Goal: Book appointment/travel/reservation

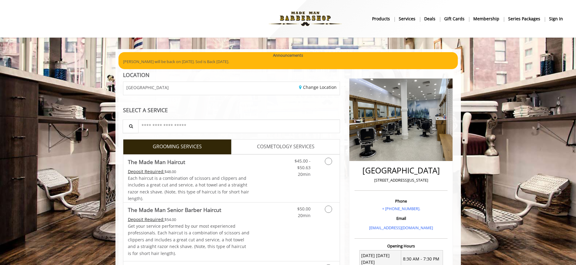
click at [559, 20] on b "sign in" at bounding box center [556, 18] width 14 height 7
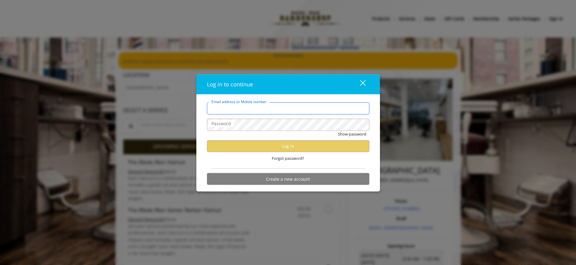
click at [255, 110] on input "Email address or Mobile number" at bounding box center [288, 108] width 162 height 12
type input "**********"
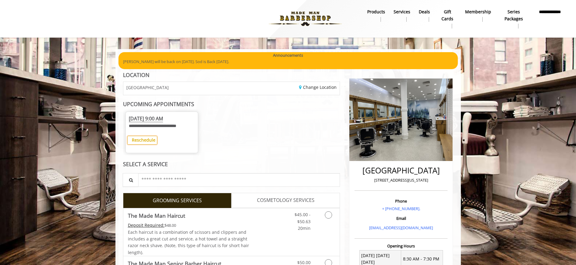
click at [145, 142] on b "Reschedule" at bounding box center [144, 140] width 24 height 6
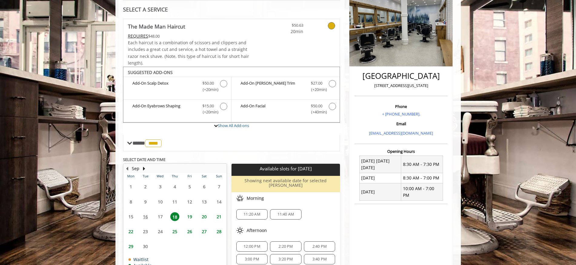
scroll to position [102, 0]
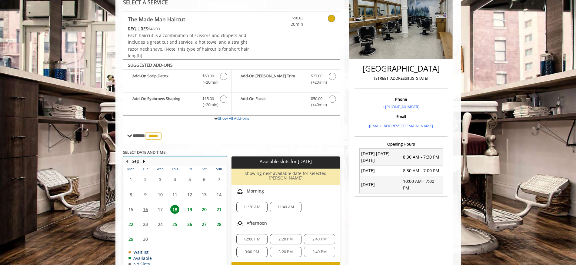
click at [146, 223] on table "Mon Tue Wed Thu Fri Sat Sun 1 2 3 4 5 6 7 8 9 10 11 12 13 14 15 16 17 18 19 20 …" at bounding box center [175, 219] width 103 height 106
click at [146, 222] on table "Mon Tue Wed Thu Fri Sat Sun 1 2 3 4 5 6 7 8 9 10 11 12 13 14 15 16 17 18 19 20 …" at bounding box center [175, 219] width 103 height 106
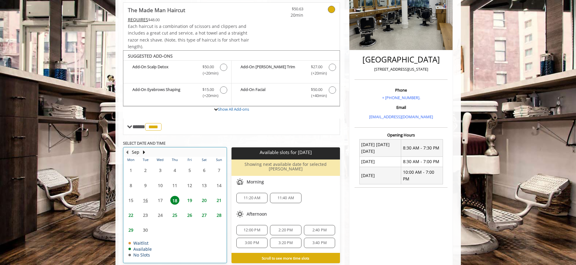
scroll to position [112, 0]
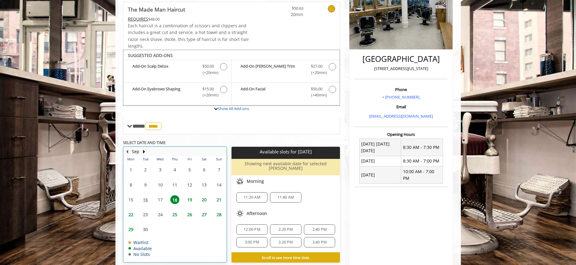
click at [145, 212] on table "Mon Tue Wed Thu Fri Sat Sun 1 2 3 4 5 6 7 8 9 10 11 12 13 14 15 16 17 18 19 20 …" at bounding box center [175, 209] width 103 height 106
click at [159, 211] on table "Mon Tue Wed Thu Fri Sat Sun 1 2 3 4 5 6 7 8 9 10 11 12 13 14 15 16 17 18 19 20 …" at bounding box center [175, 209] width 103 height 106
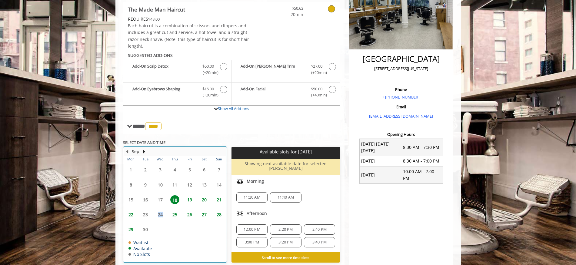
click at [159, 211] on table "Mon Tue Wed Thu Fri Sat Sun 1 2 3 4 5 6 7 8 9 10 11 12 13 14 15 16 17 18 19 20 …" at bounding box center [175, 209] width 103 height 106
click at [145, 214] on table "Mon Tue Wed Thu Fri Sat Sun 1 2 3 4 5 6 7 8 9 10 11 12 13 14 15 16 17 18 19 20 …" at bounding box center [175, 209] width 103 height 106
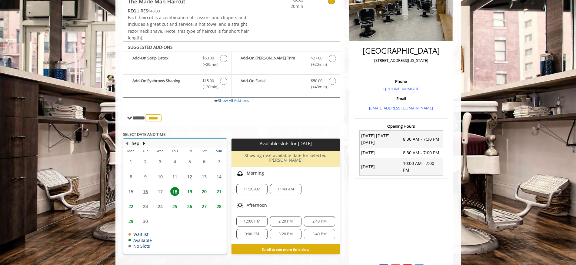
scroll to position [121, 0]
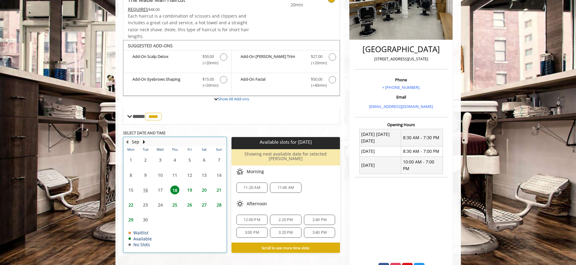
click at [143, 202] on table "Mon Tue Wed Thu Fri Sat Sun 1 2 3 4 5 6 7 8 9 10 11 12 13 14 15 16 17 18 19 20 …" at bounding box center [175, 199] width 103 height 106
click at [162, 202] on table "Mon Tue Wed Thu Fri Sat Sun 1 2 3 4 5 6 7 8 9 10 11 12 13 14 15 16 17 18 19 20 …" at bounding box center [175, 199] width 103 height 106
drag, startPoint x: 145, startPoint y: 202, endPoint x: 153, endPoint y: 203, distance: 7.3
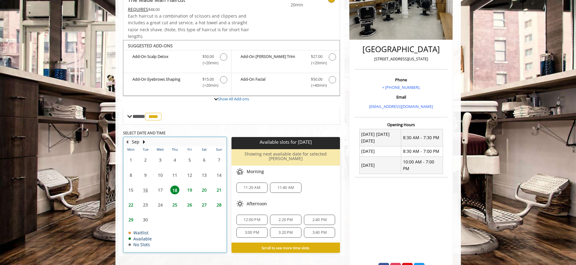
click at [145, 202] on table "Mon Tue Wed Thu Fri Sat Sun 1 2 3 4 5 6 7 8 9 10 11 12 13 14 15 16 17 18 19 20 …" at bounding box center [175, 199] width 103 height 106
click at [161, 203] on table "Mon Tue Wed Thu Fri Sat Sun 1 2 3 4 5 6 7 8 9 10 11 12 13 14 15 16 17 18 19 20 …" at bounding box center [175, 199] width 103 height 106
click at [131, 202] on span "22" at bounding box center [130, 204] width 9 height 9
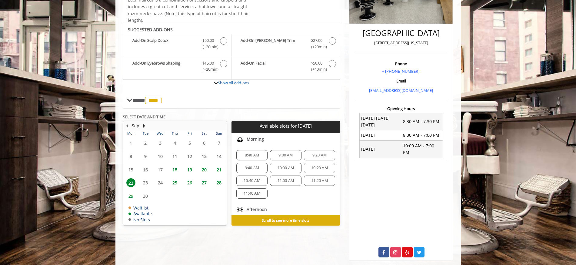
scroll to position [136, 0]
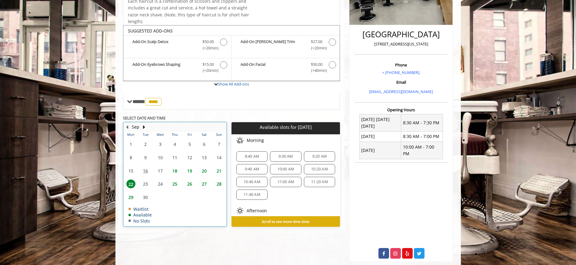
click at [145, 184] on table "Mon Tue Wed Thu Fri Sat Sun 1 2 3 4 5 6 7 8 9 10 11 12 13 14 15 16 17 18 19 20 …" at bounding box center [175, 179] width 103 height 95
click at [162, 185] on table "Mon Tue Wed Thu Fri Sat Sun 1 2 3 4 5 6 7 8 9 10 11 12 13 14 15 16 17 18 19 20 …" at bounding box center [175, 179] width 103 height 95
click at [159, 172] on table "Mon Tue Wed Thu Fri Sat Sun 1 2 3 4 5 6 7 8 9 10 11 12 13 14 15 16 17 18 19 20 …" at bounding box center [175, 179] width 103 height 95
click at [161, 159] on table "Mon Tue Wed Thu Fri Sat Sun 1 2 3 4 5 6 7 8 9 10 11 12 13 14 15 16 17 18 19 20 …" at bounding box center [175, 179] width 103 height 95
click at [143, 126] on button "Next Month" at bounding box center [144, 127] width 5 height 7
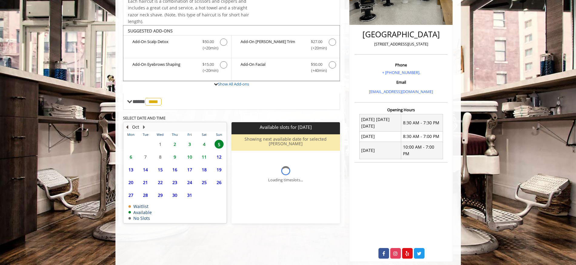
click at [128, 126] on button "Previous Month" at bounding box center [127, 127] width 5 height 7
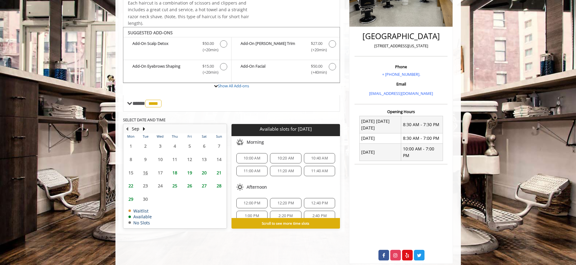
scroll to position [128, 0]
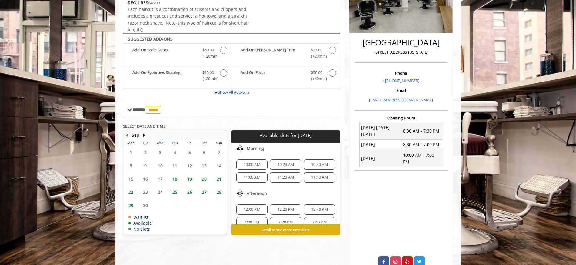
click at [132, 192] on span "22" at bounding box center [130, 192] width 9 height 9
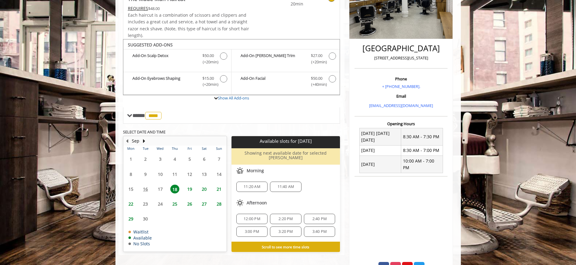
scroll to position [86, 0]
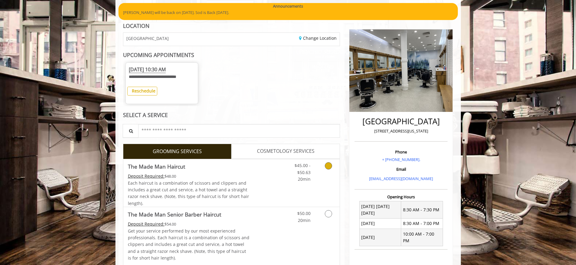
scroll to position [47, 0]
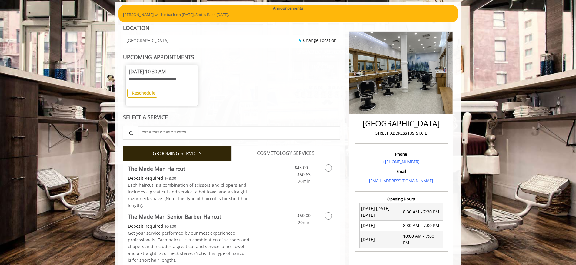
click at [166, 72] on span "Mon, Sep 22 2025 10:30 AM" at bounding box center [147, 71] width 37 height 7
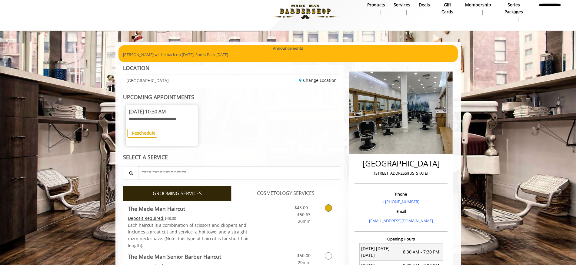
scroll to position [8, 0]
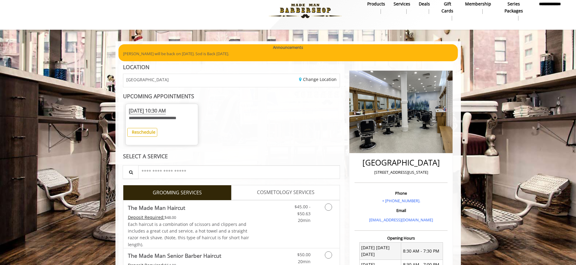
click at [550, 13] on b "**********" at bounding box center [550, 8] width 26 height 14
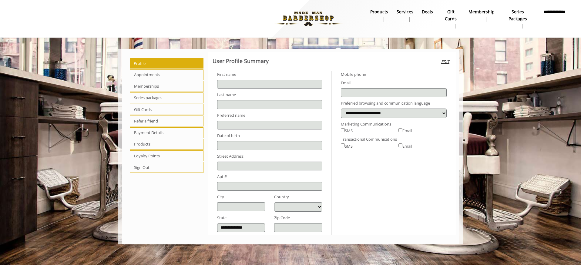
type input "*****"
type input "********"
type input "**********"
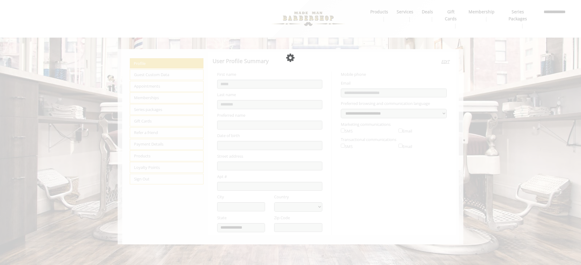
select select "***"
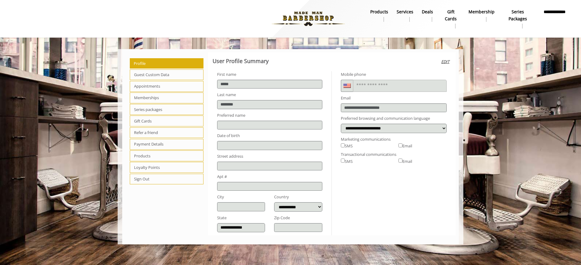
click at [148, 85] on span "Appointments" at bounding box center [167, 86] width 74 height 11
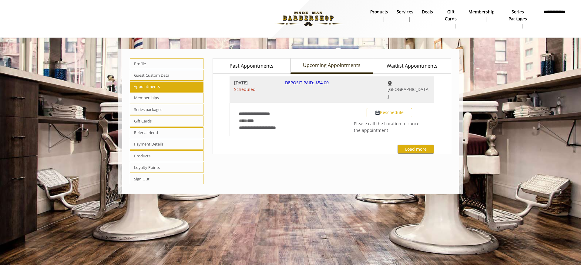
click at [328, 66] on span "Upcoming Appointments" at bounding box center [332, 66] width 58 height 8
